Goal: Task Accomplishment & Management: Use online tool/utility

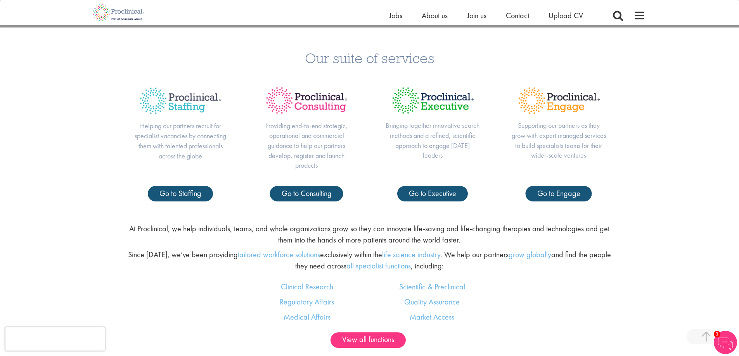
scroll to position [388, 0]
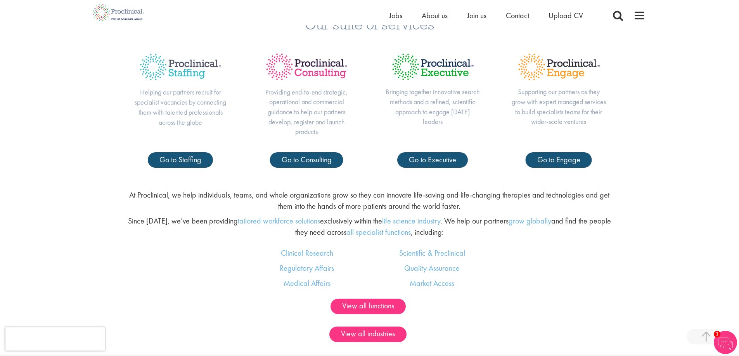
click at [401, 17] on ul "Home Jobs About us Join us Contact Upload CV" at bounding box center [495, 16] width 213 height 12
click at [399, 16] on span "Jobs" at bounding box center [395, 15] width 13 height 10
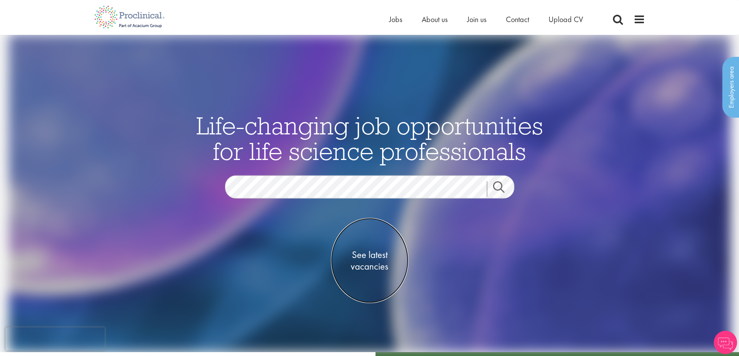
click at [352, 249] on span "See latest vacancies" at bounding box center [370, 260] width 78 height 23
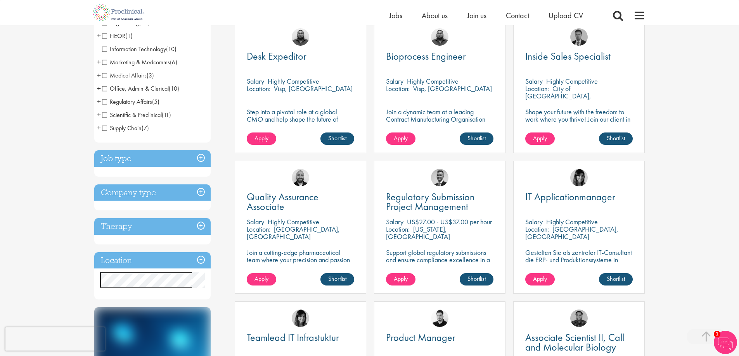
scroll to position [155, 0]
click at [156, 256] on h3 "Location" at bounding box center [152, 260] width 116 height 17
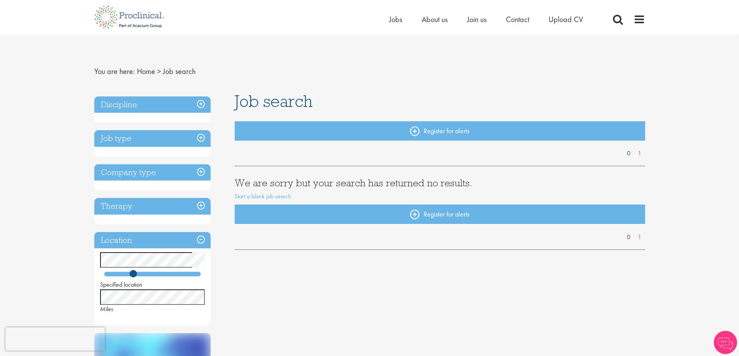
drag, startPoint x: 125, startPoint y: 273, endPoint x: 133, endPoint y: 274, distance: 8.5
click at [133, 274] on span at bounding box center [132, 273] width 7 height 7
drag, startPoint x: 0, startPoint y: 0, endPoint x: 148, endPoint y: 273, distance: 311.1
click at [148, 273] on span at bounding box center [147, 273] width 7 height 7
drag, startPoint x: 0, startPoint y: 0, endPoint x: 220, endPoint y: 271, distance: 349.2
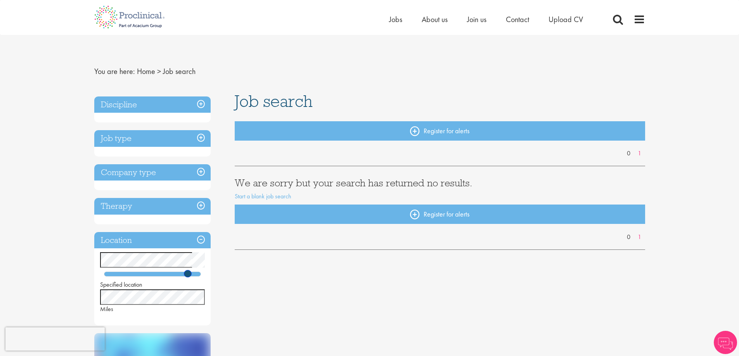
click at [221, 269] on div "Discipline Job type Company type Therapy Location Specified location Miles Low …" at bounding box center [158, 315] width 141 height 444
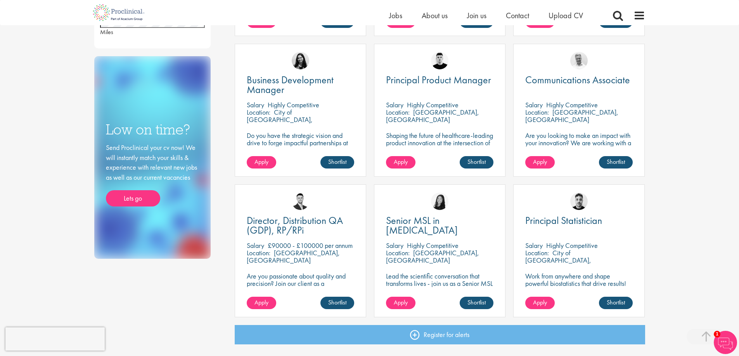
scroll to position [465, 0]
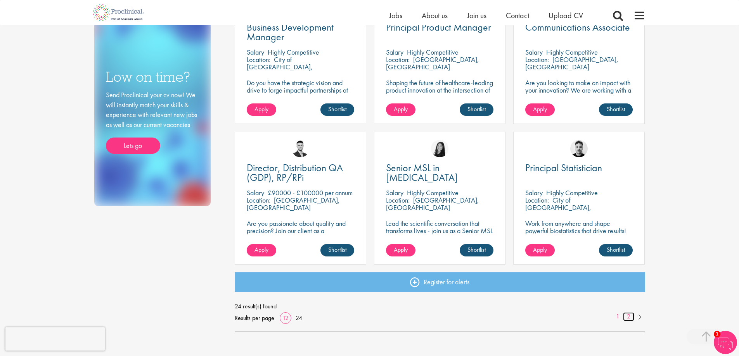
click at [627, 317] on link "2" at bounding box center [628, 316] width 11 height 9
